Goal: Task Accomplishment & Management: Use online tool/utility

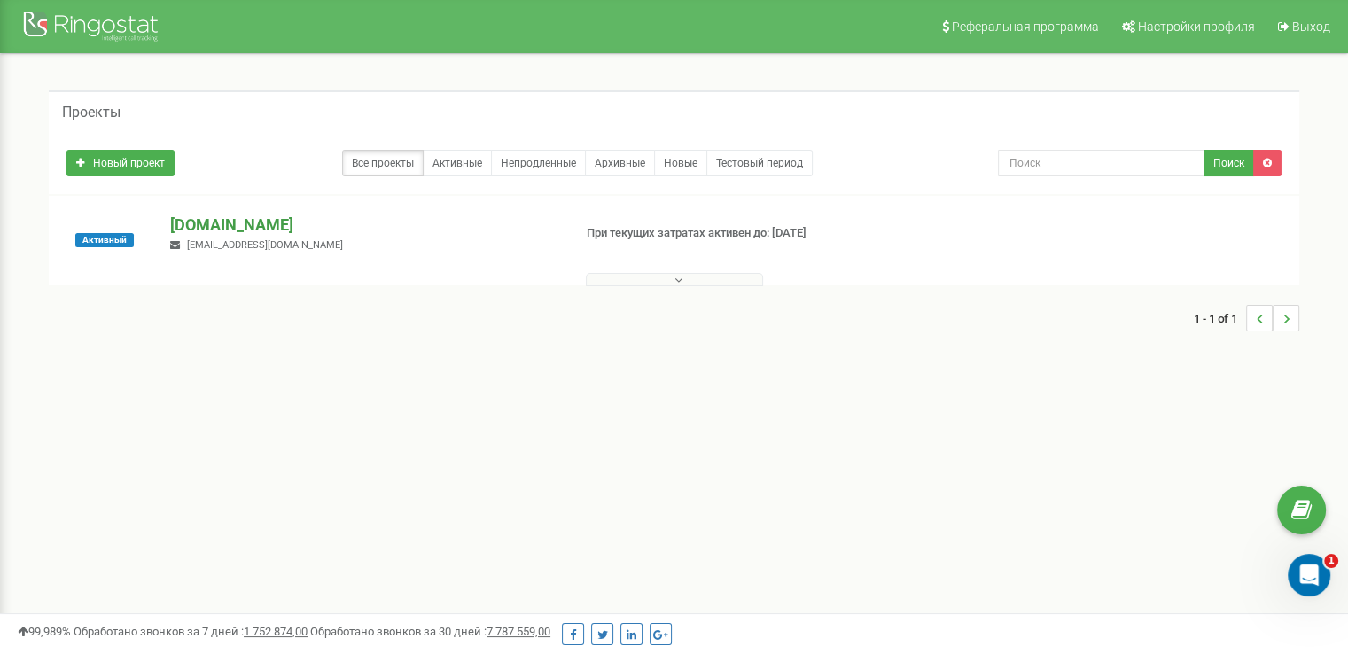
click at [246, 227] on p "[DOMAIN_NAME]" at bounding box center [363, 225] width 387 height 23
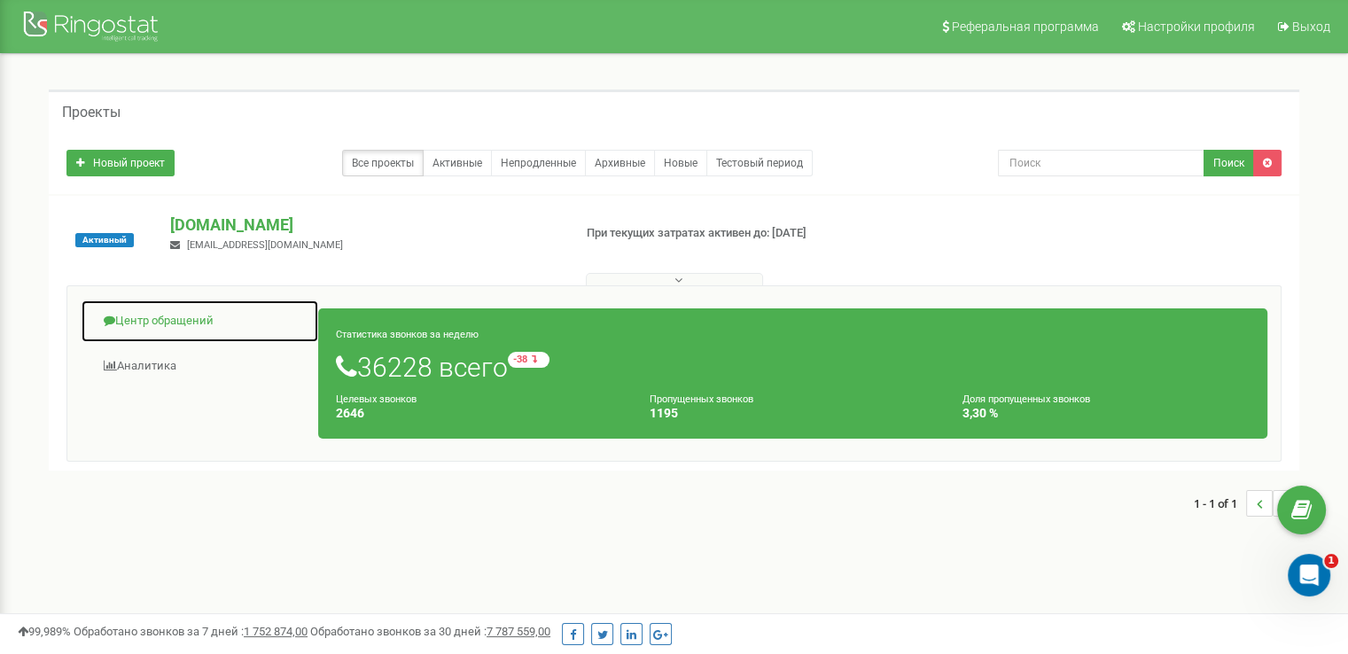
click at [191, 314] on link "Центр обращений" at bounding box center [200, 321] width 238 height 43
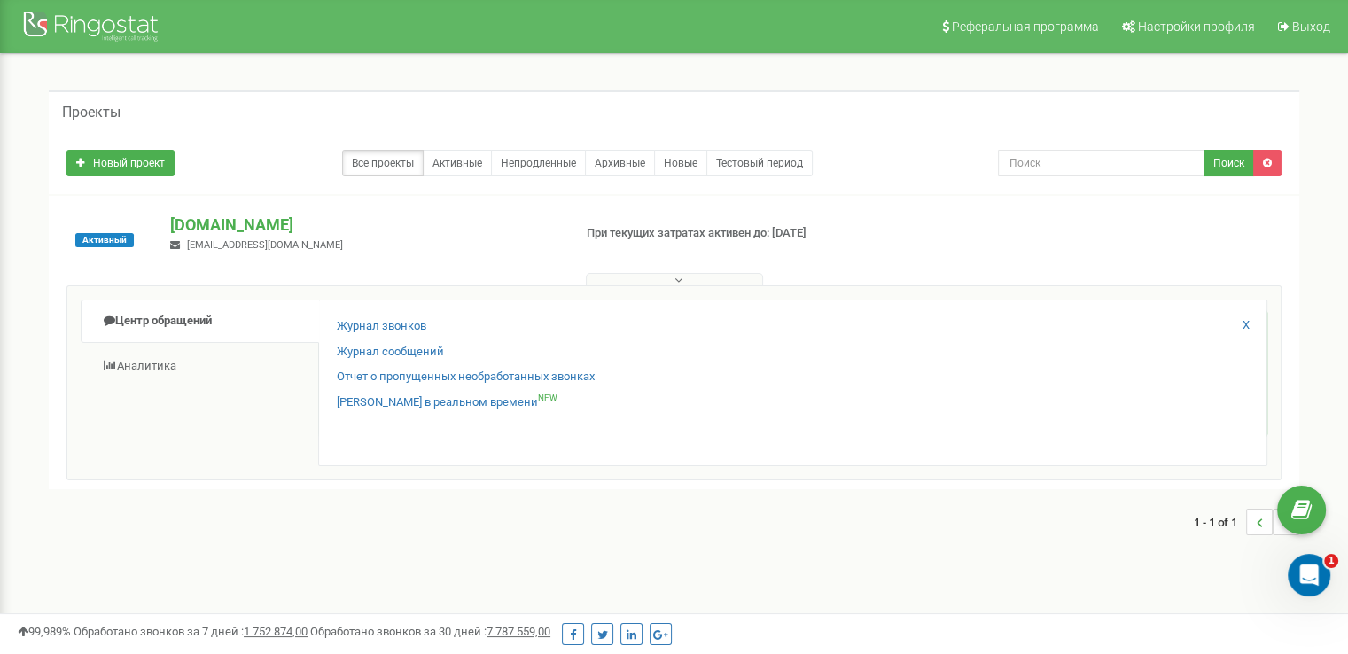
click at [369, 340] on div "Журнал звонков" at bounding box center [793, 331] width 912 height 26
click at [373, 332] on link "Журнал звонков" at bounding box center [382, 326] width 90 height 17
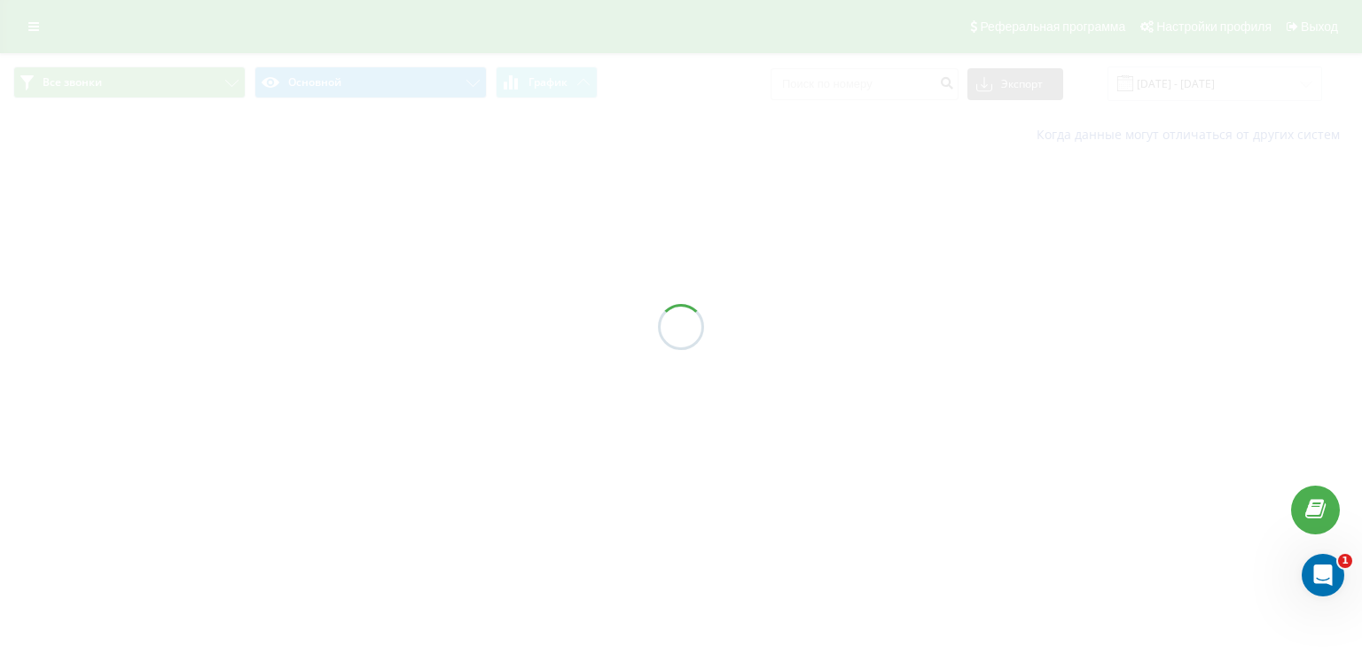
click at [1163, 79] on div at bounding box center [681, 327] width 1362 height 654
click at [1181, 90] on div at bounding box center [681, 327] width 1362 height 654
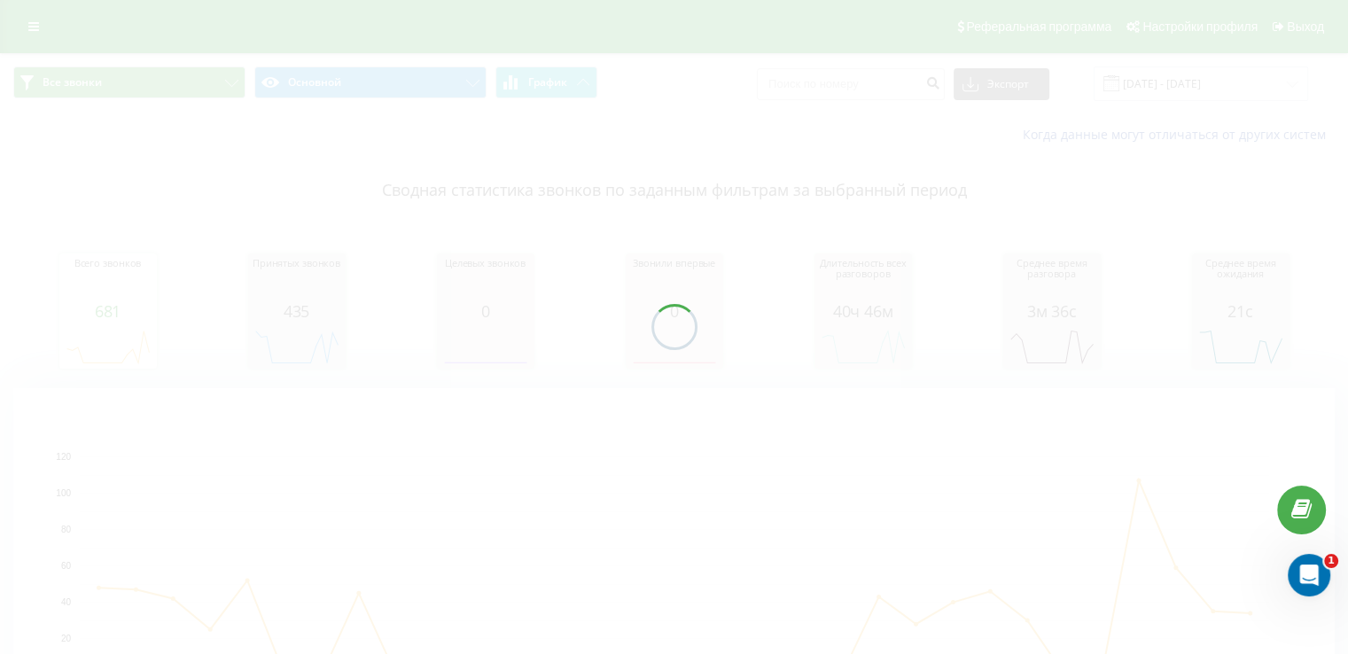
click at [1187, 90] on div at bounding box center [674, 327] width 1348 height 654
click at [1192, 86] on div at bounding box center [674, 327] width 1348 height 654
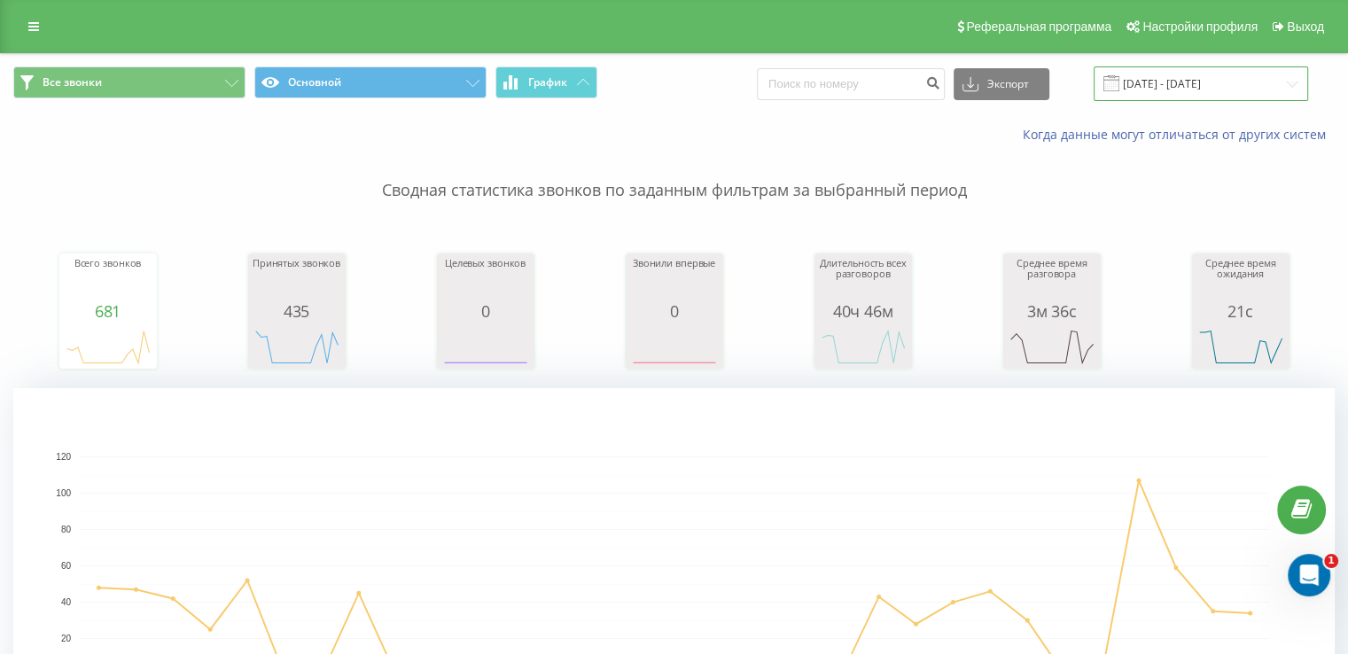
click at [1192, 86] on input "[DATE] - [DATE]" at bounding box center [1201, 83] width 215 height 35
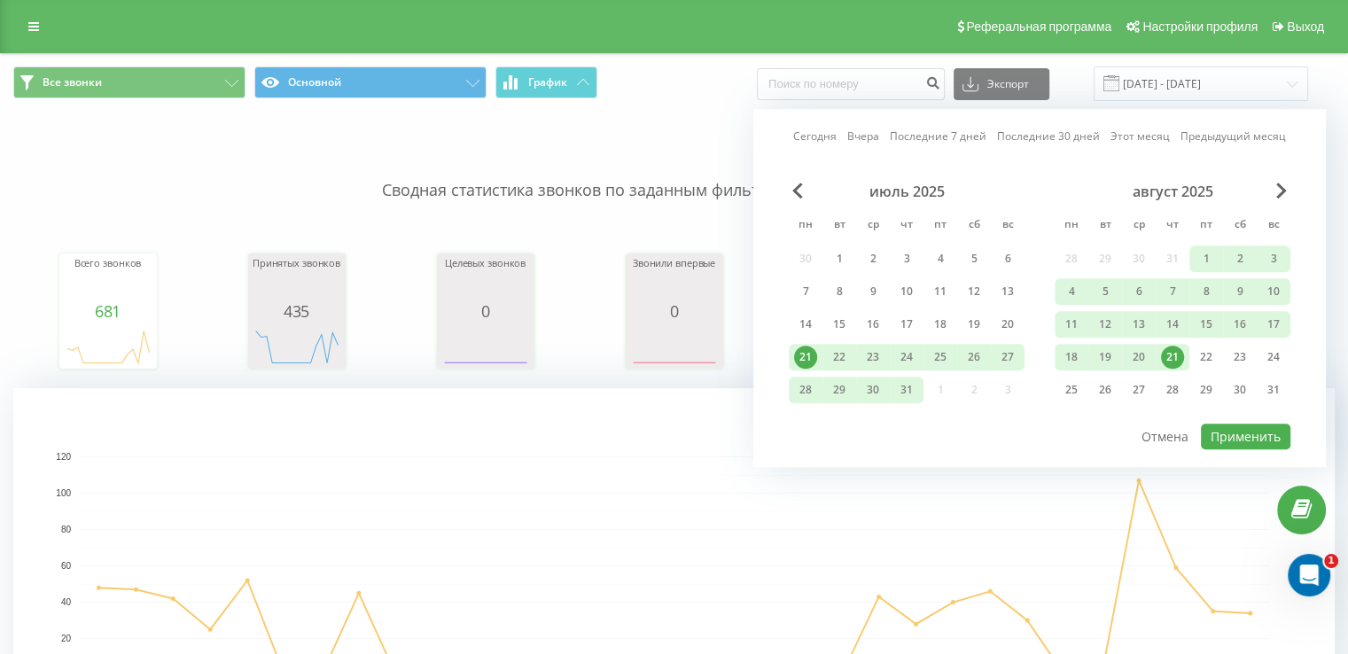
click at [1177, 346] on div "21" at bounding box center [1172, 357] width 23 height 23
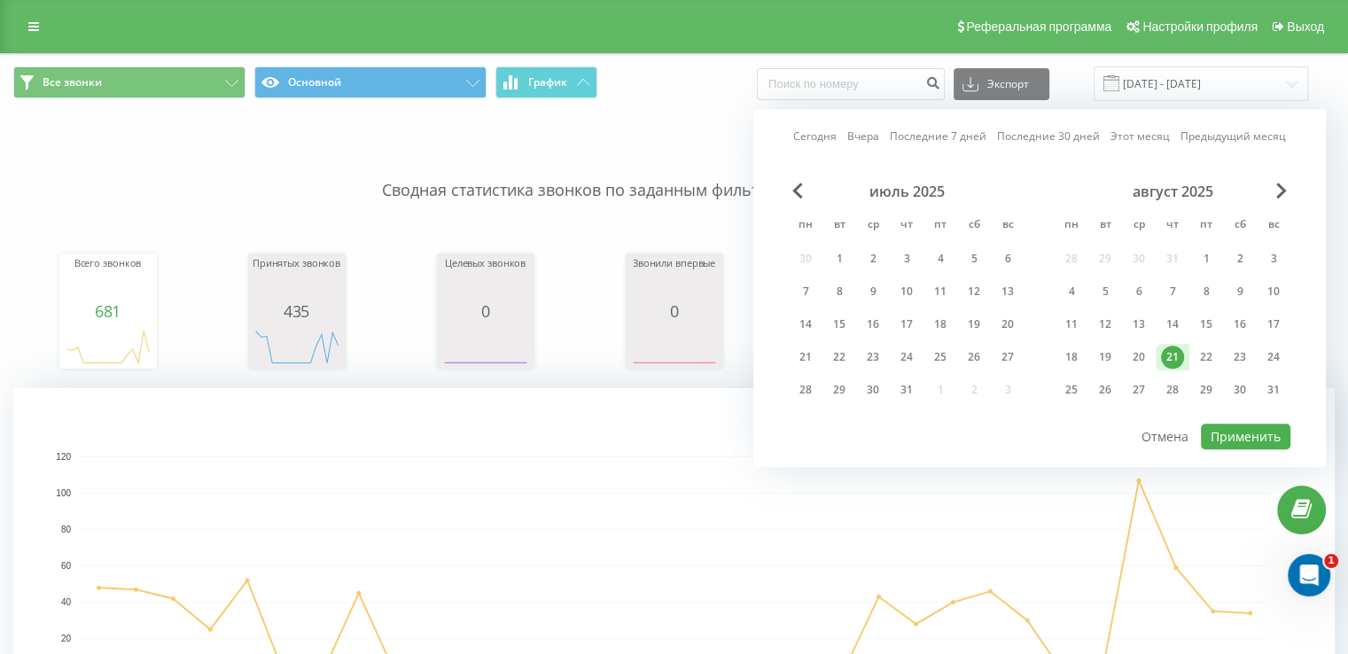
click at [1245, 445] on div "Сегодня Вчера Последние 7 дней Последние 30 дней Этот месяц Предыдущий месяц ию…" at bounding box center [1040, 288] width 573 height 358
click at [1246, 436] on button "Применить" at bounding box center [1246, 437] width 90 height 26
type input "[DATE] - [DATE]"
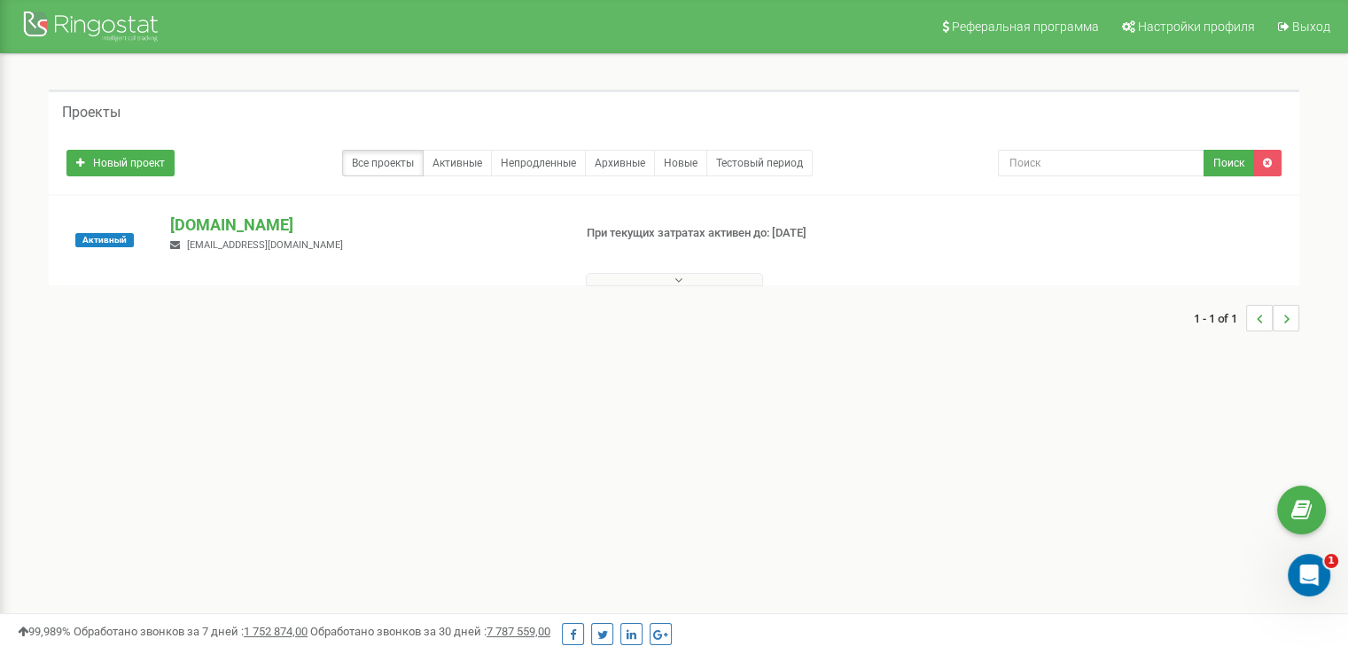
click at [333, 236] on div "merezha-prava.com.ua dariatarget@gmail.com" at bounding box center [364, 233] width 414 height 39
click at [330, 229] on p "[DOMAIN_NAME]" at bounding box center [363, 225] width 387 height 23
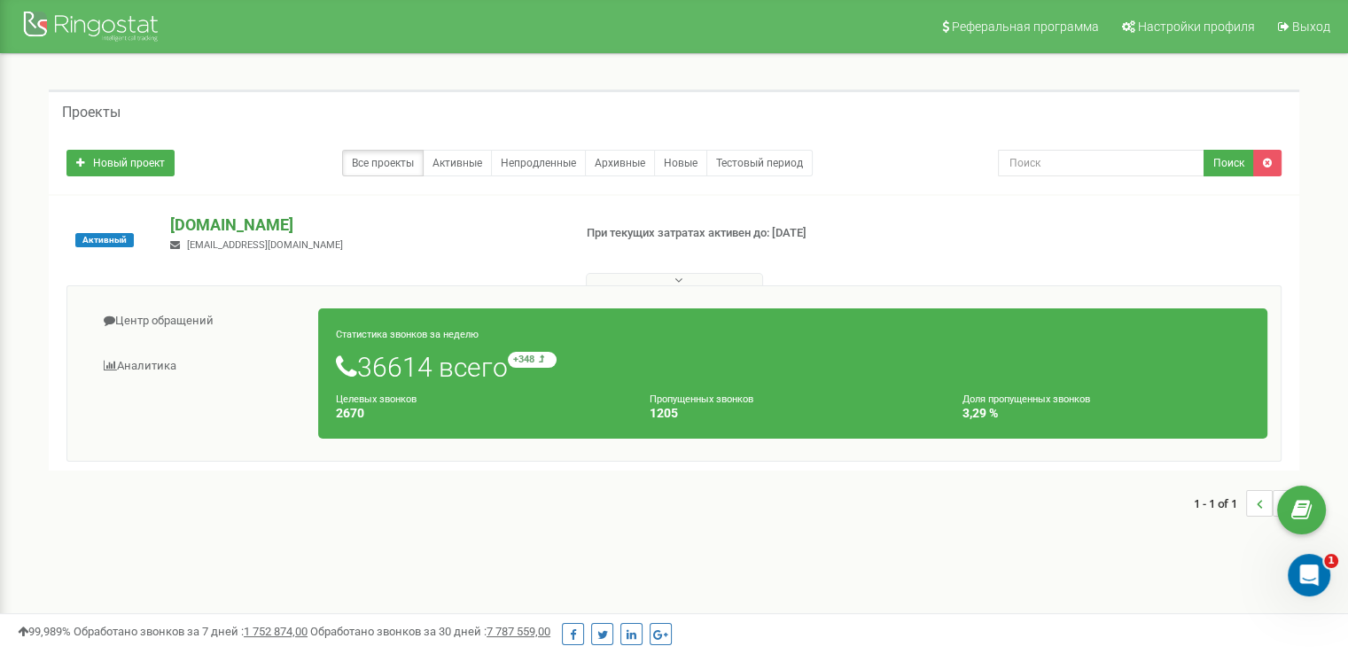
drag, startPoint x: 525, startPoint y: 207, endPoint x: 454, endPoint y: 230, distance: 74.8
click at [454, 230] on p "[DOMAIN_NAME]" at bounding box center [363, 225] width 387 height 23
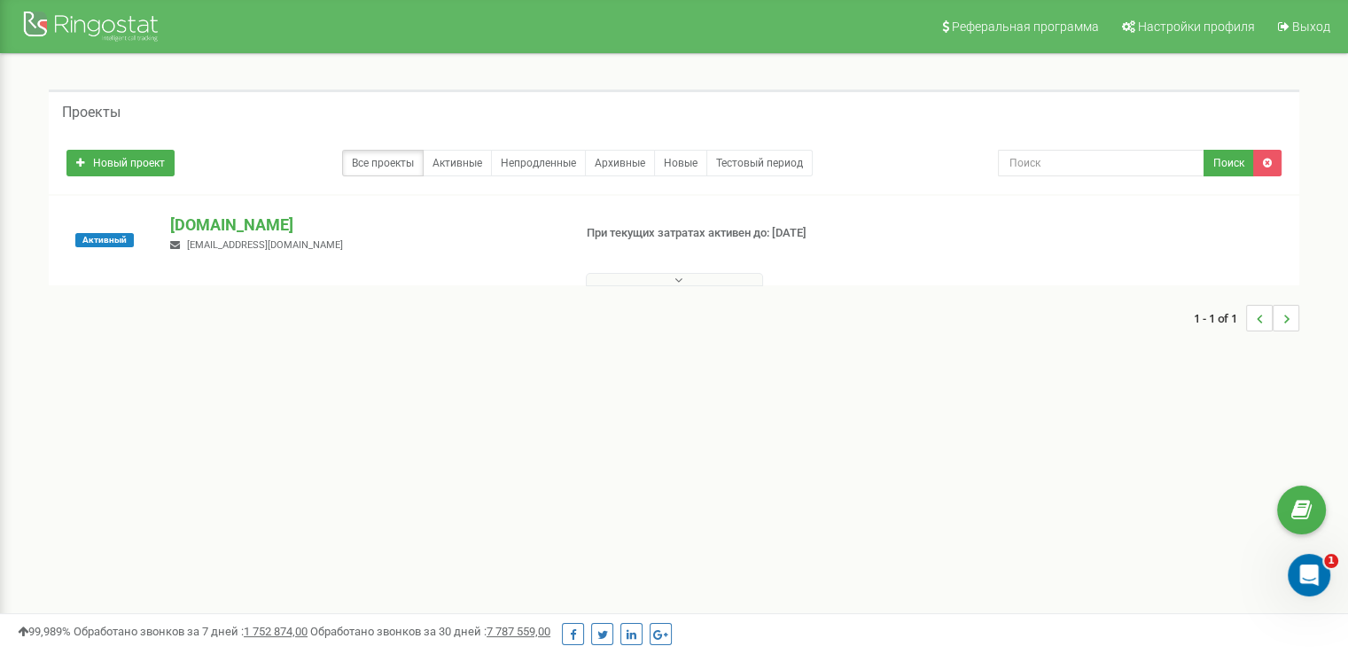
click at [277, 246] on span "[EMAIL_ADDRESS][DOMAIN_NAME]" at bounding box center [265, 245] width 156 height 12
click at [289, 224] on p "[DOMAIN_NAME]" at bounding box center [363, 225] width 387 height 23
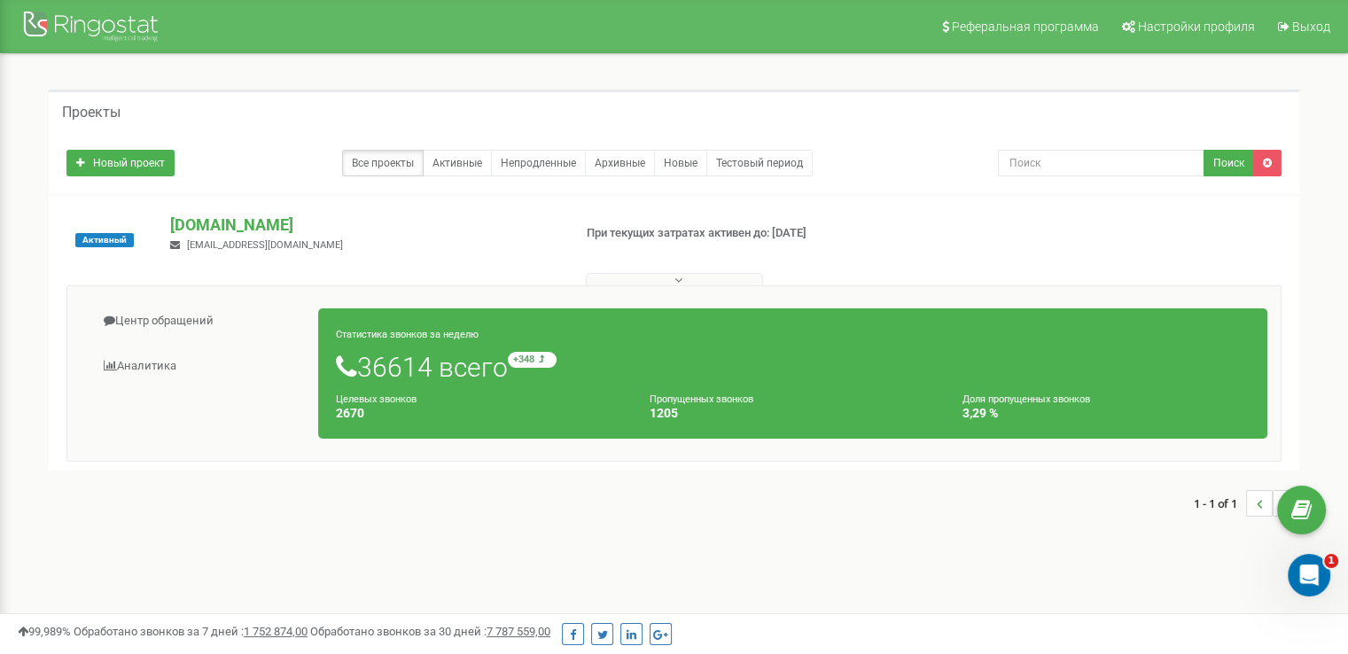
drag, startPoint x: 551, startPoint y: 182, endPoint x: 255, endPoint y: 298, distance: 317.2
click at [517, 225] on p "[DOMAIN_NAME]" at bounding box center [363, 225] width 387 height 23
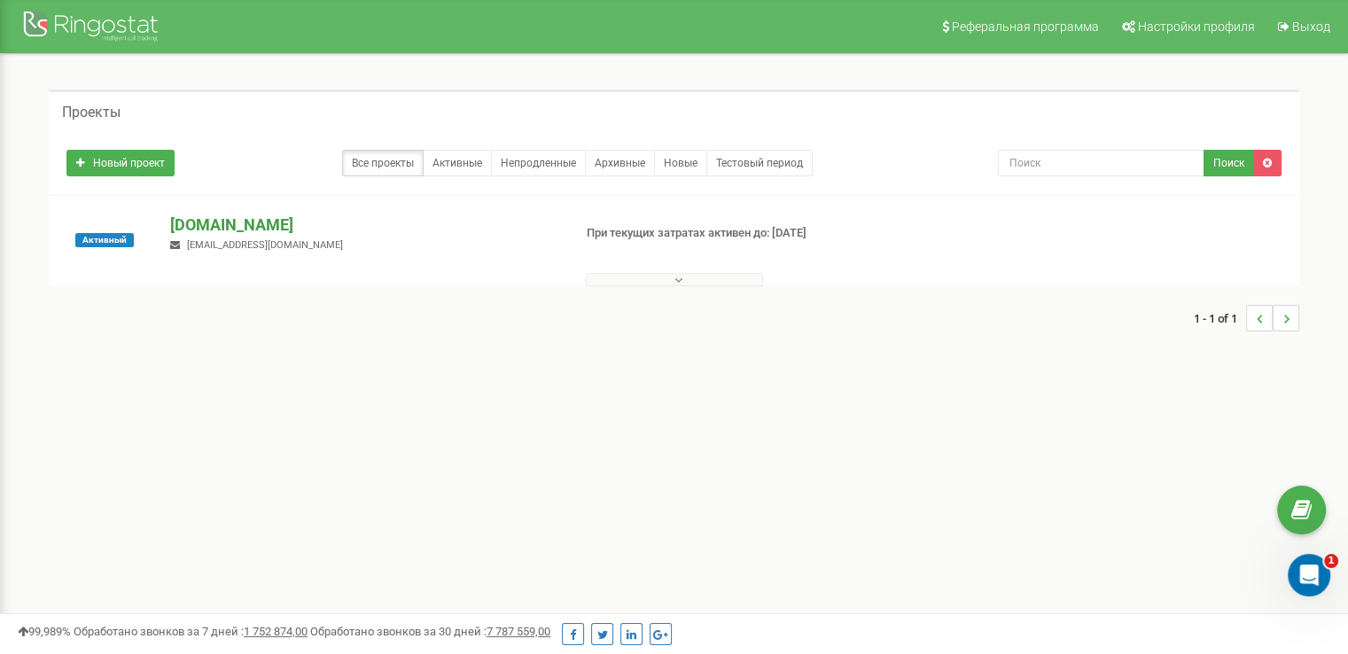
click at [254, 230] on p "[DOMAIN_NAME]" at bounding box center [363, 225] width 387 height 23
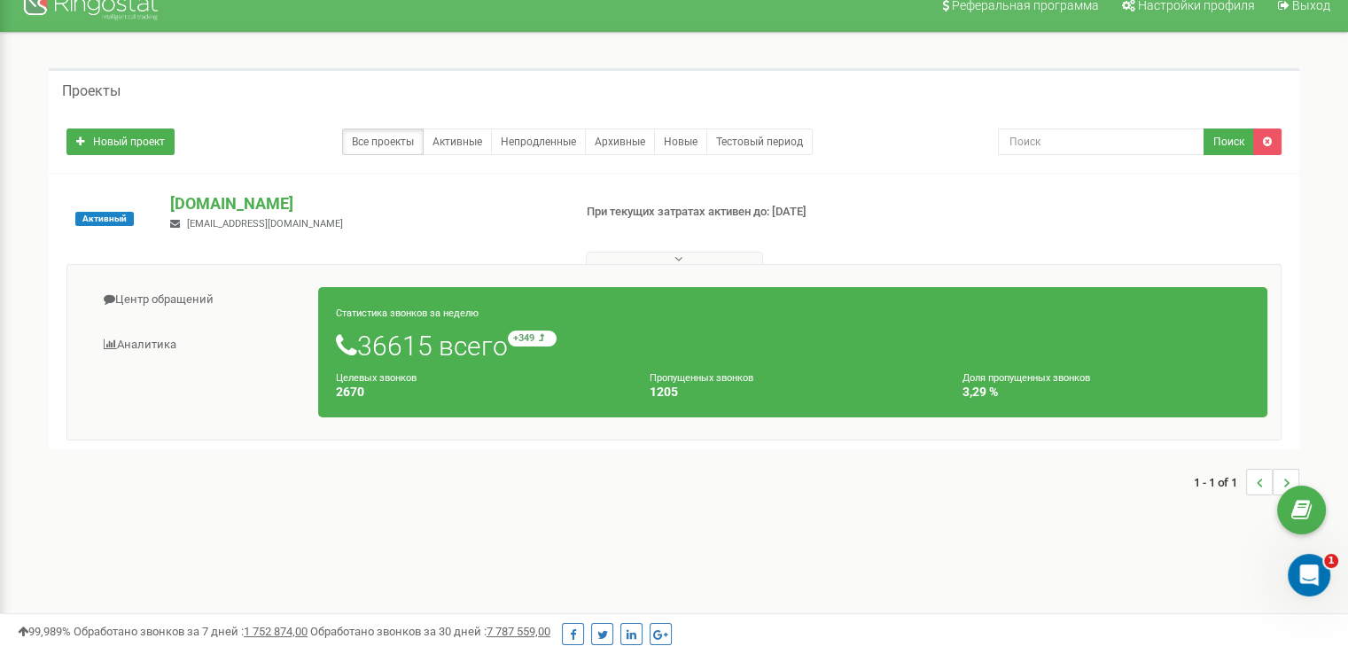
scroll to position [89, 0]
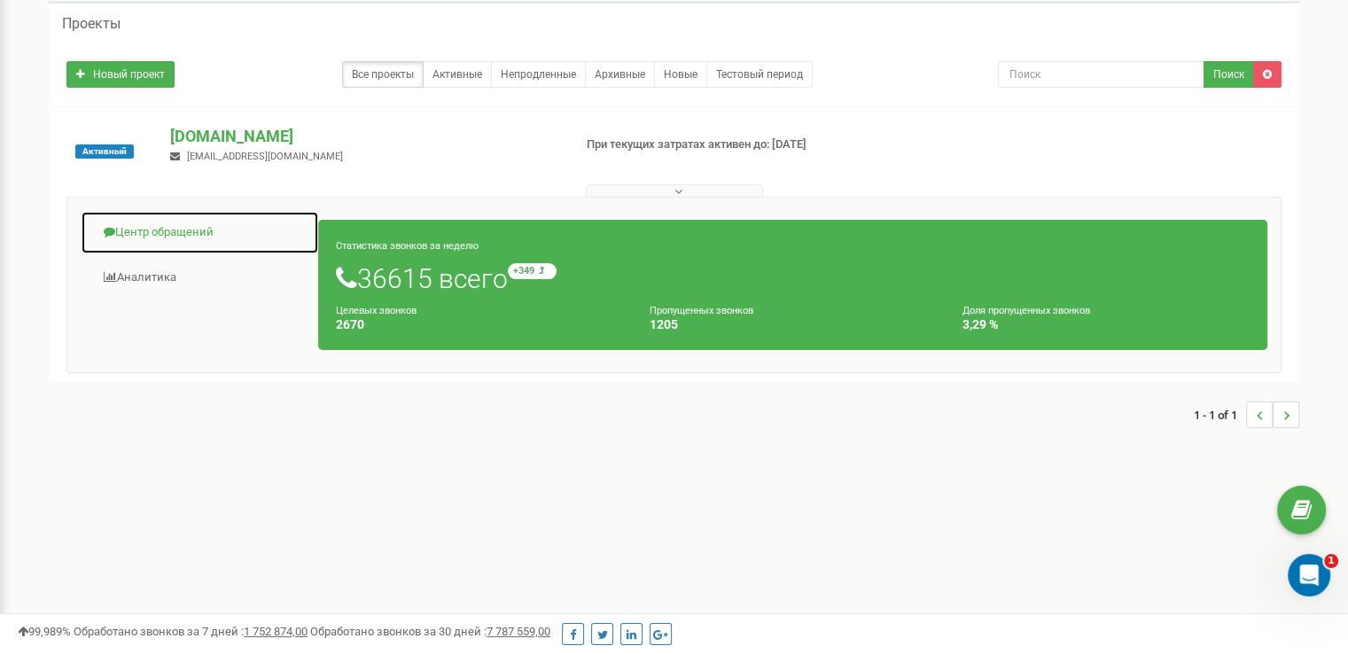
click at [170, 229] on link "Центр обращений" at bounding box center [200, 232] width 238 height 43
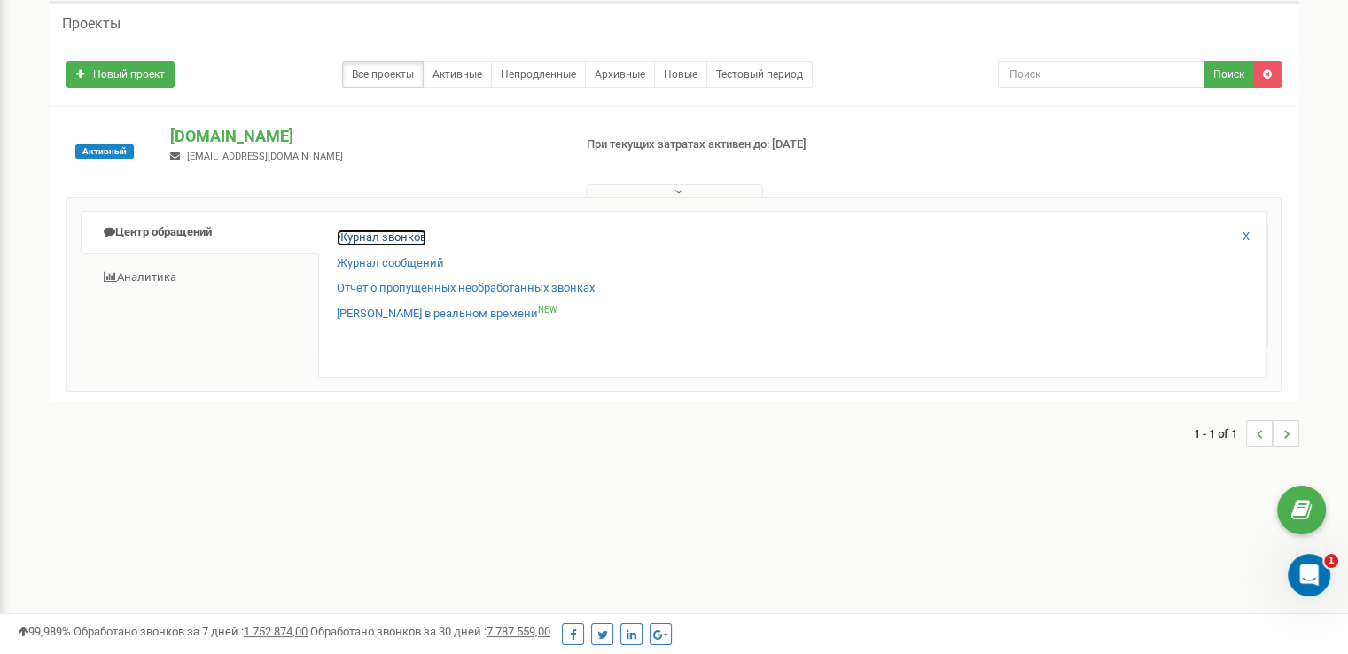
click at [376, 244] on link "Журнал звонков" at bounding box center [382, 238] width 90 height 17
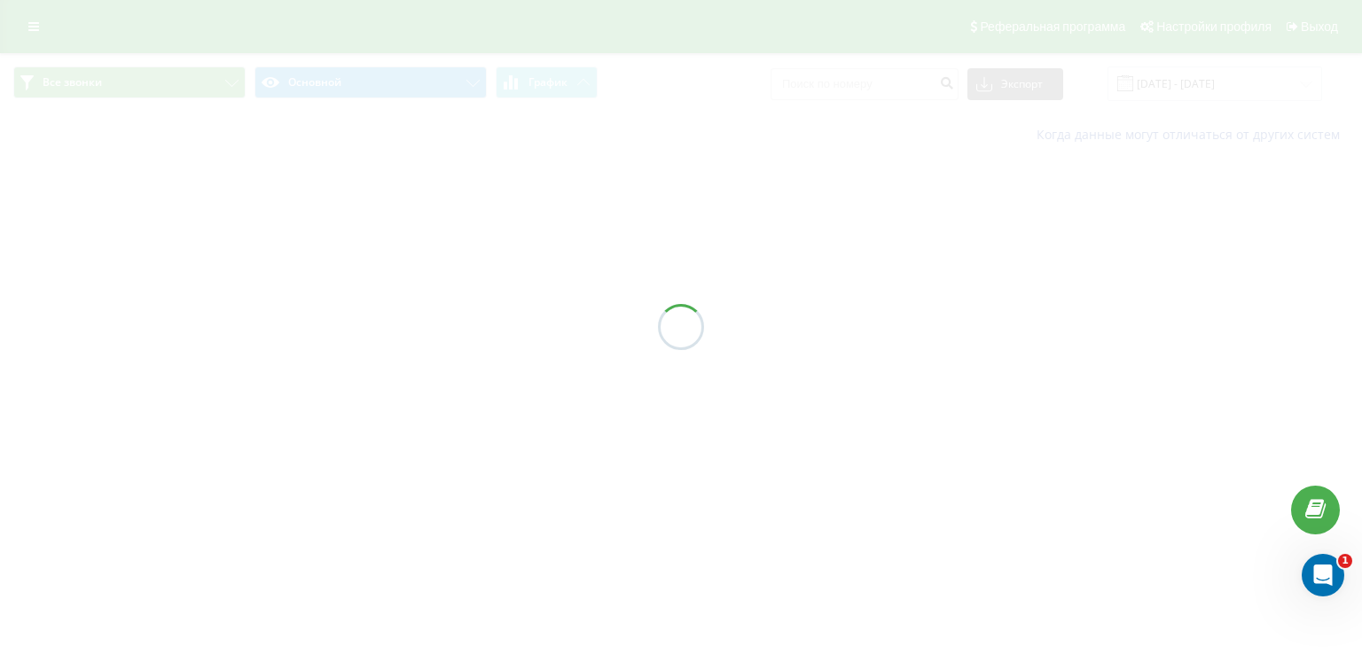
click at [1209, 73] on div at bounding box center [681, 327] width 1362 height 654
click at [1234, 97] on div at bounding box center [681, 327] width 1362 height 654
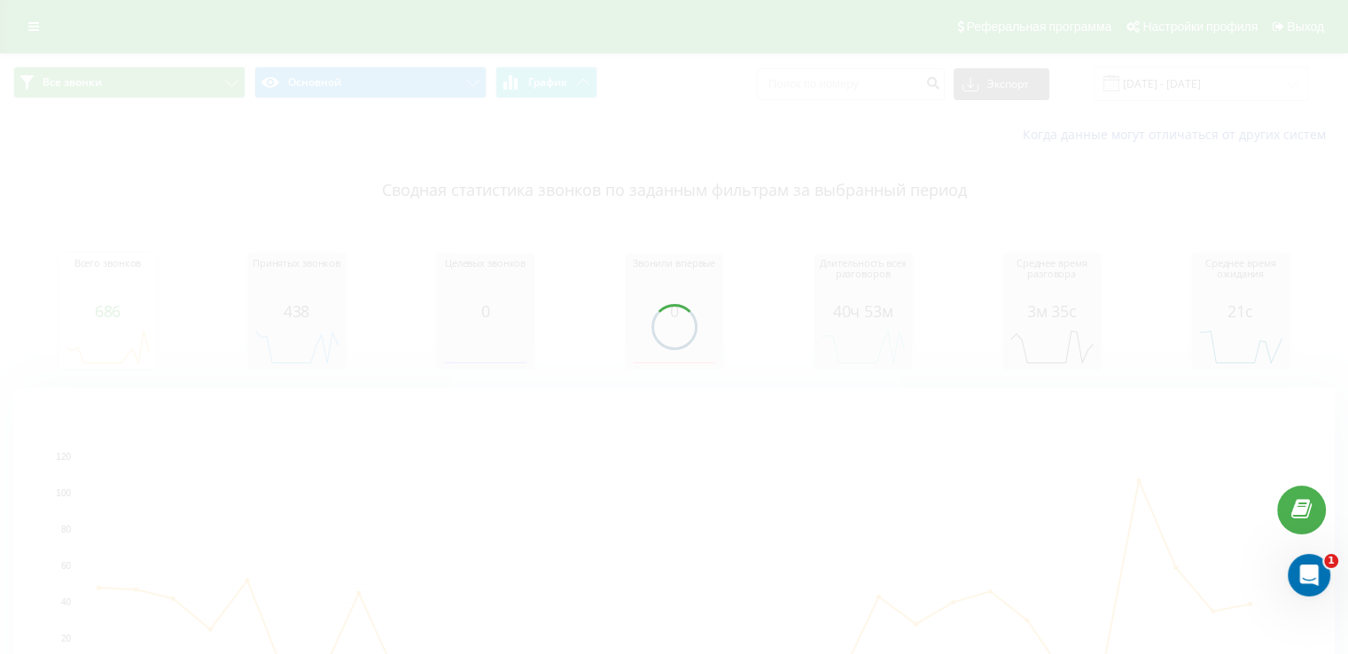
click at [1248, 83] on div at bounding box center [674, 327] width 1348 height 654
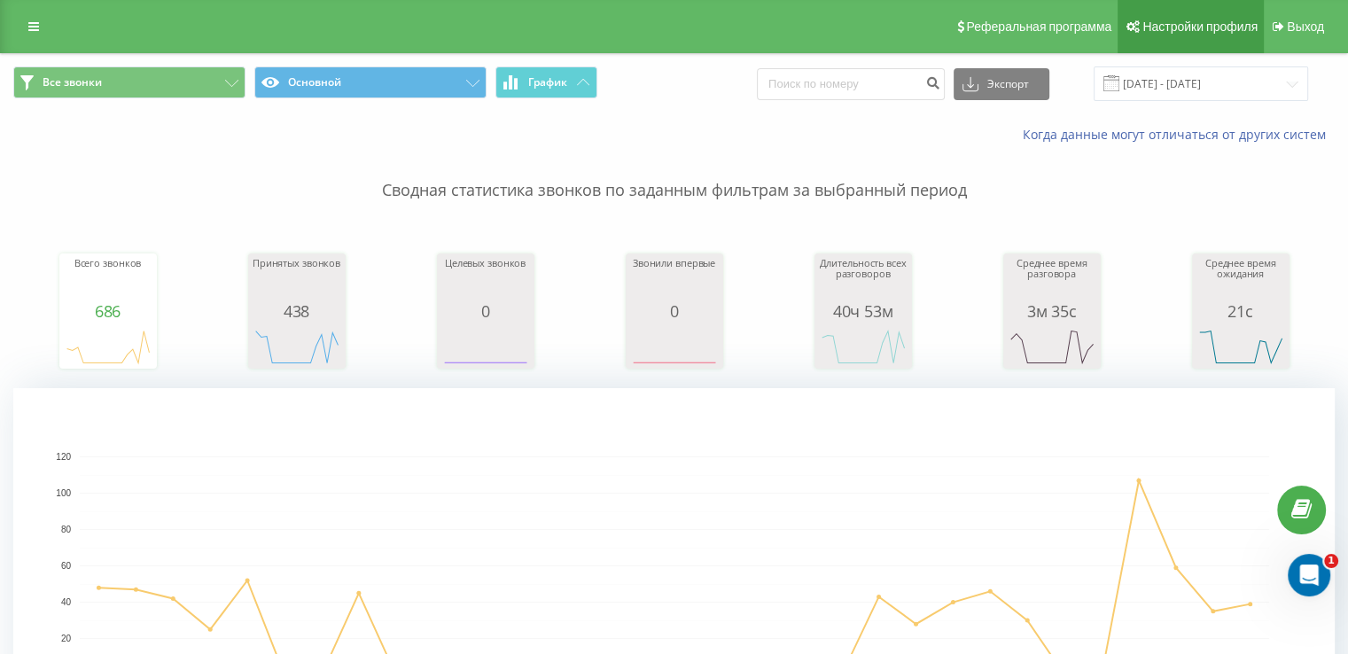
click at [1221, 52] on link "Настройки профиля" at bounding box center [1191, 26] width 146 height 53
click at [1221, 74] on input "[DATE] - [DATE]" at bounding box center [1201, 83] width 215 height 35
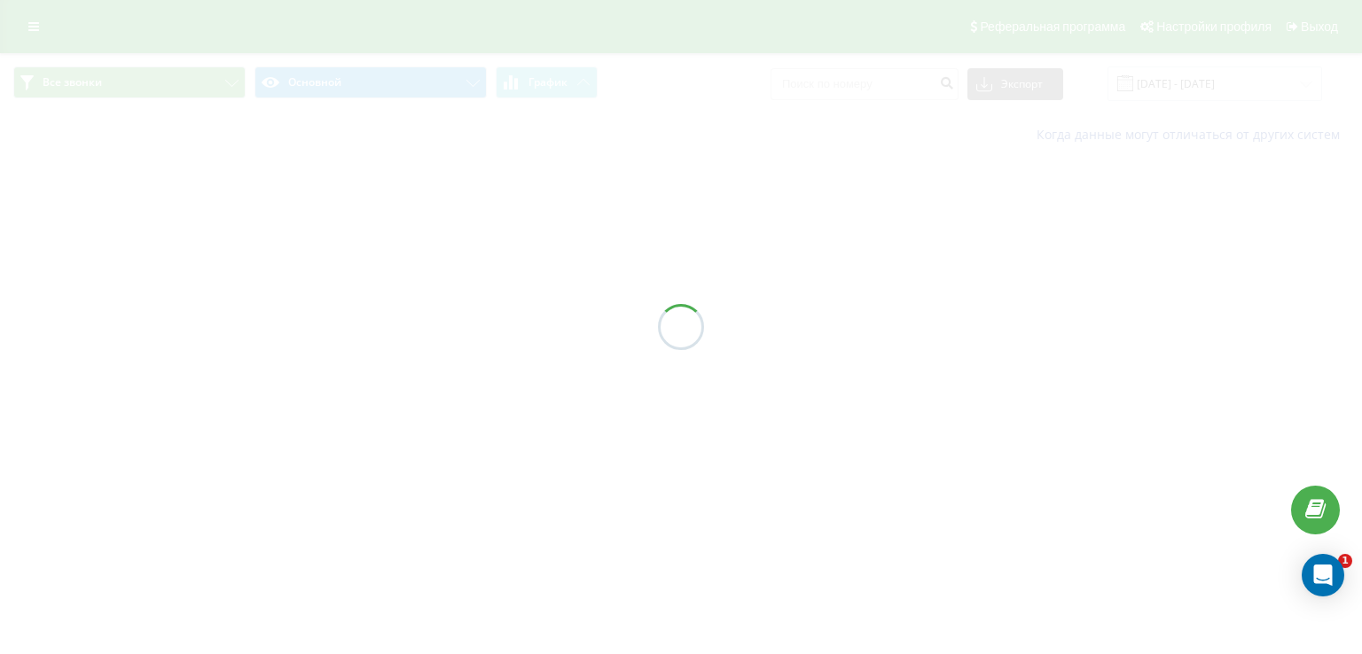
click at [1208, 84] on div at bounding box center [681, 327] width 1362 height 654
click at [1208, 84] on input "[DATE] - [DATE]" at bounding box center [1214, 83] width 215 height 35
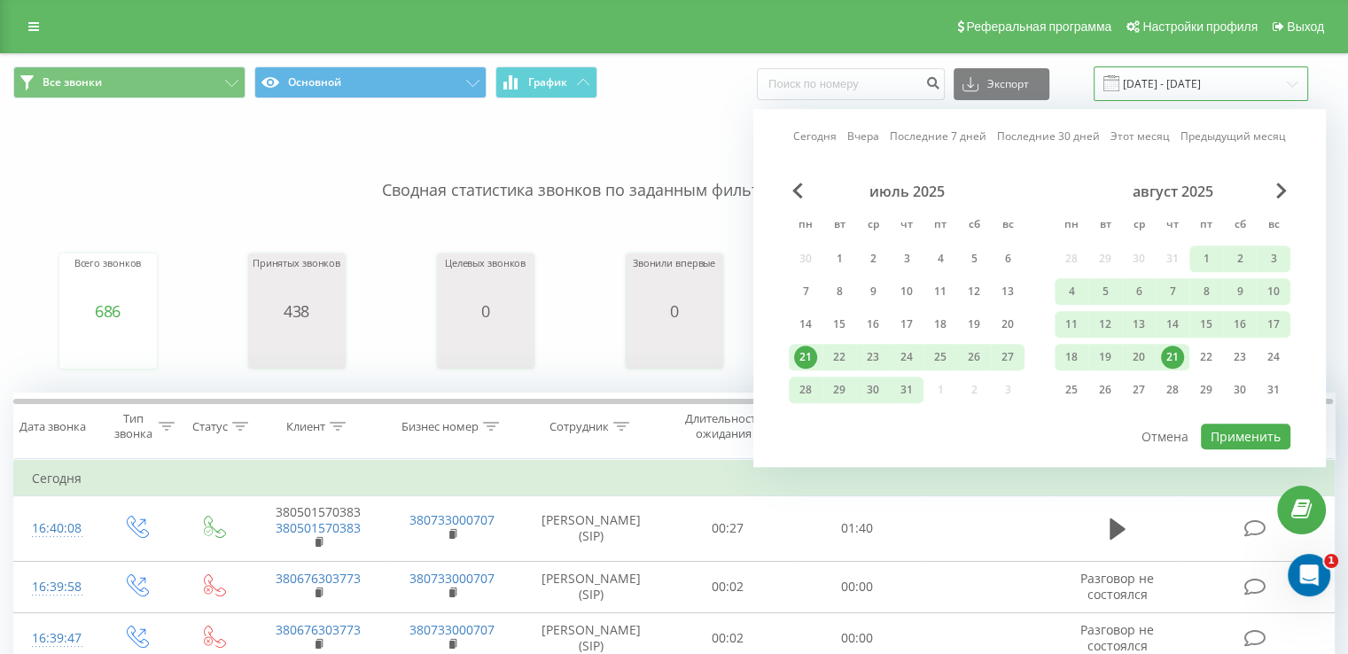
click at [1208, 84] on input "[DATE] - [DATE]" at bounding box center [1201, 83] width 215 height 35
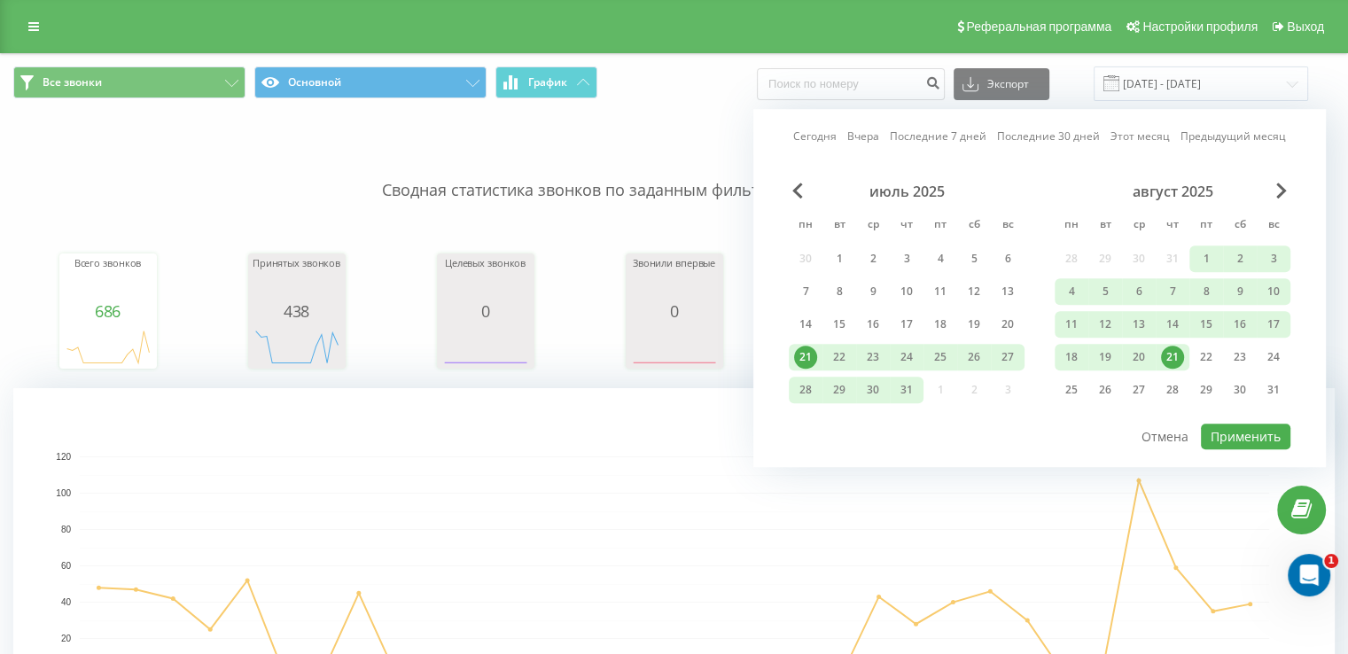
click at [1175, 344] on div "21" at bounding box center [1173, 357] width 34 height 27
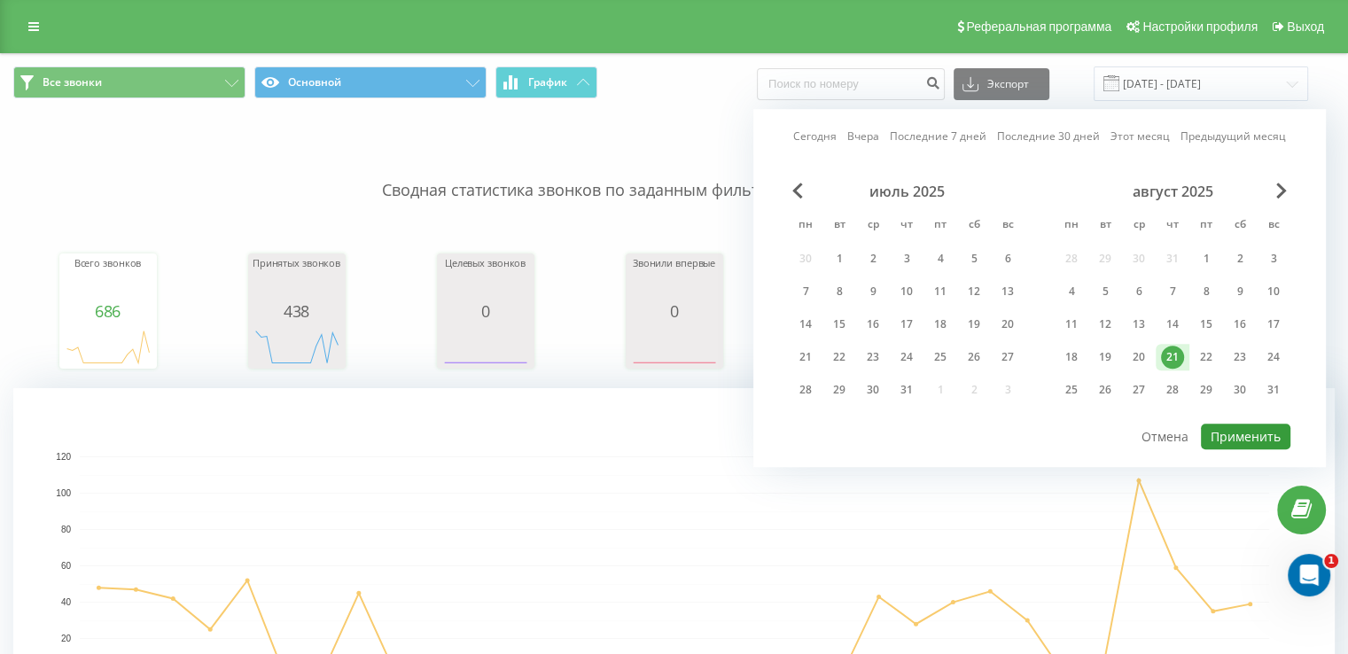
click at [1252, 433] on button "Применить" at bounding box center [1246, 437] width 90 height 26
type input "[DATE] - [DATE]"
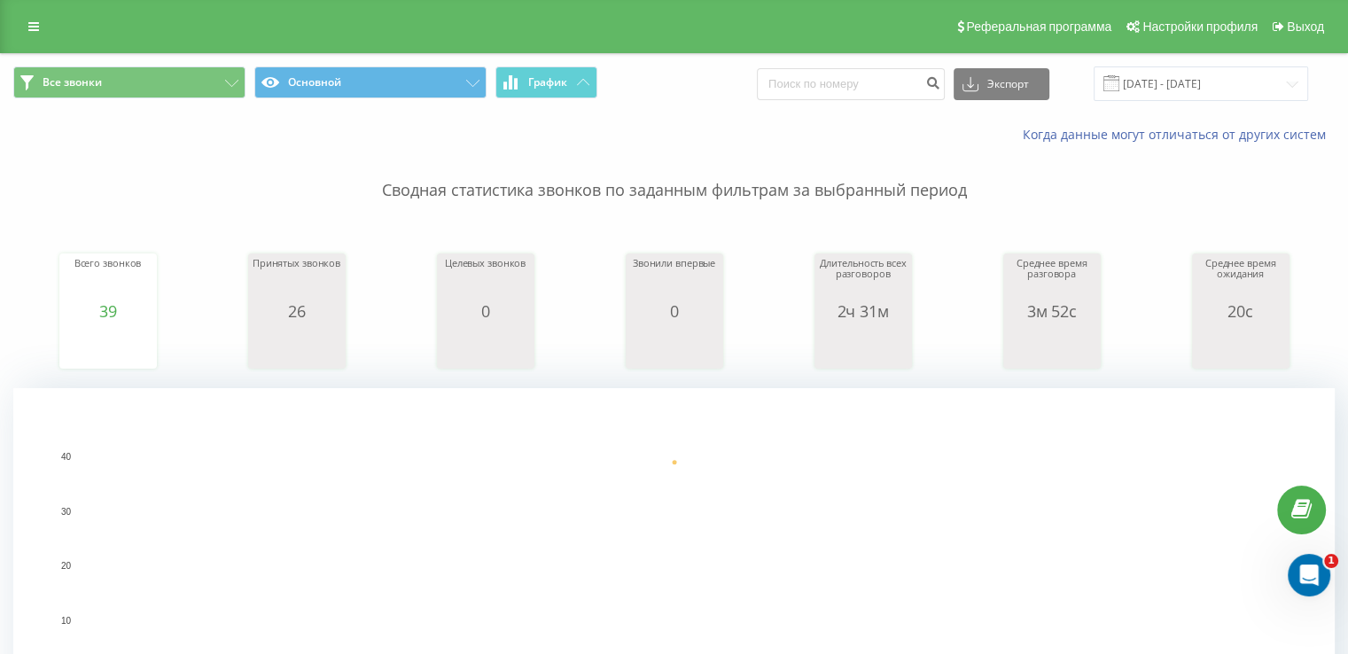
scroll to position [124, 0]
